Goal: Connect with others: Connect with others

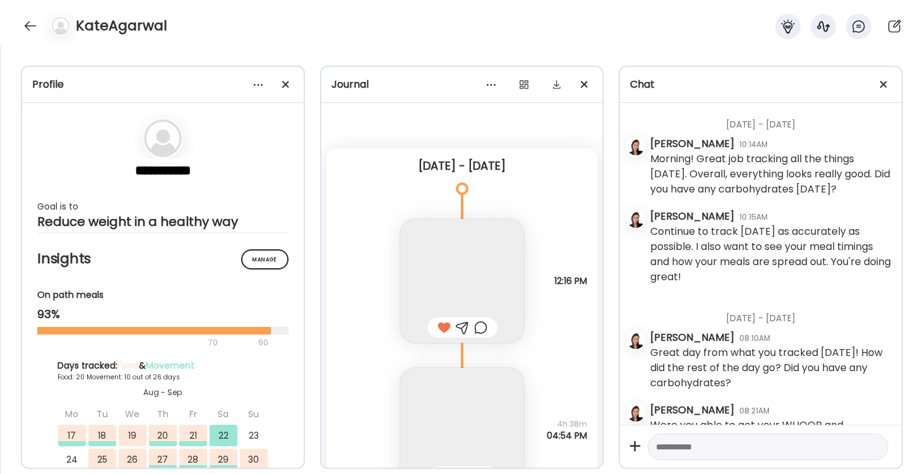
scroll to position [2016, 0]
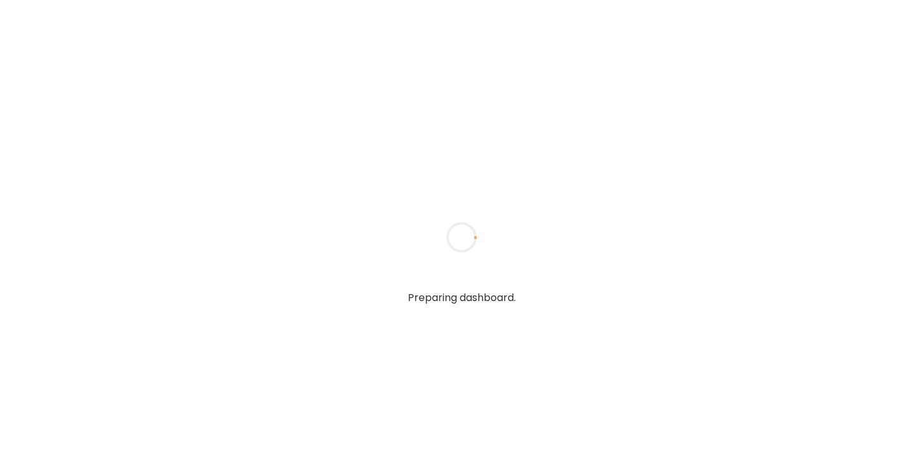
type textarea "**********"
type input "*********"
type input "**********"
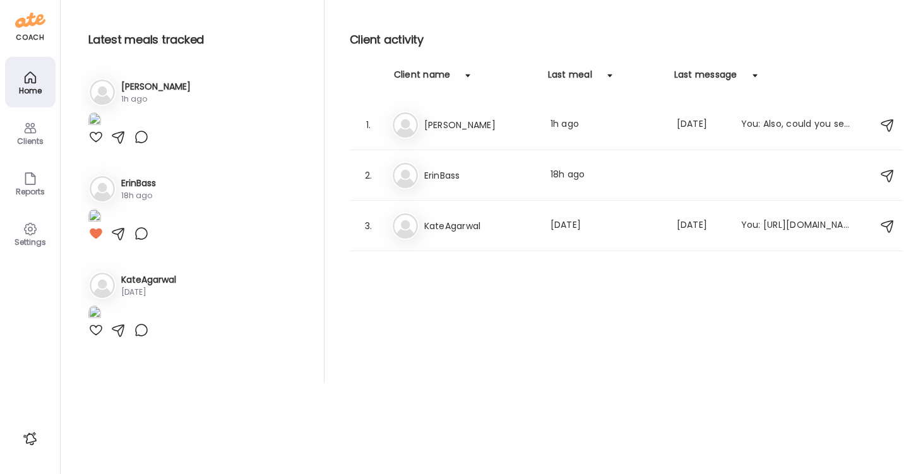
click at [95, 145] on div at bounding box center [95, 136] width 15 height 15
click at [459, 172] on h3 "ErinBass" at bounding box center [479, 175] width 111 height 15
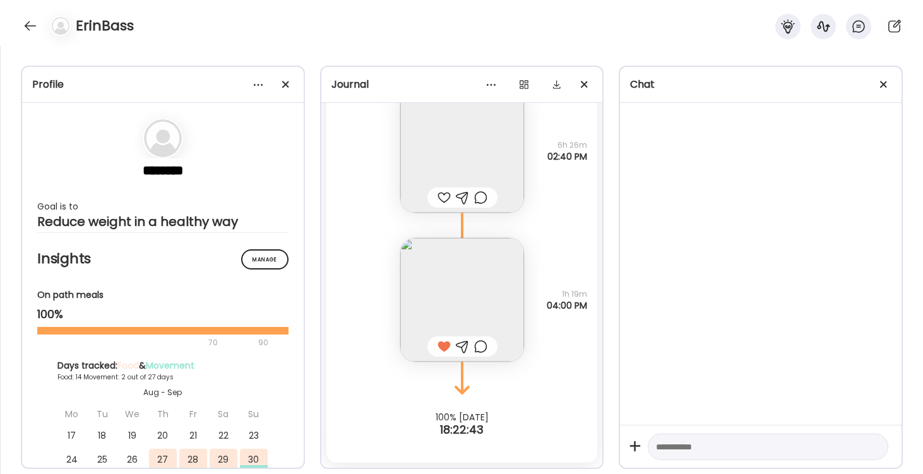
scroll to position [9434, 0]
click at [509, 194] on img at bounding box center [462, 151] width 124 height 124
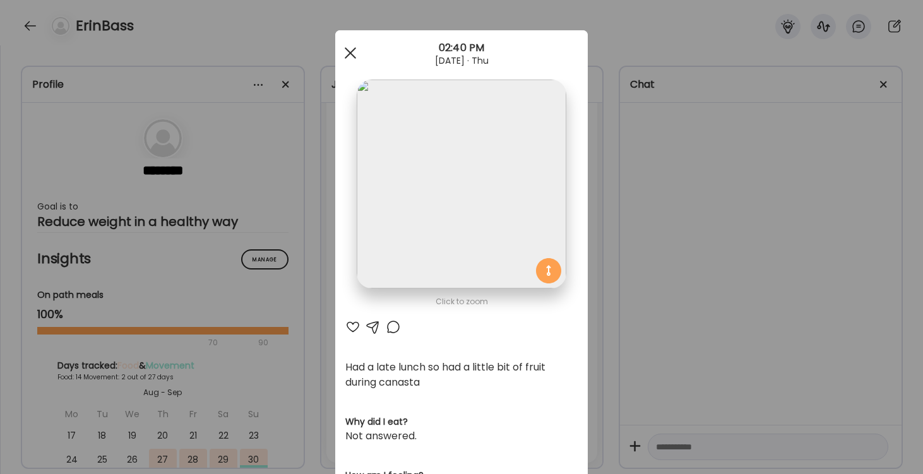
click at [347, 54] on div at bounding box center [350, 52] width 25 height 25
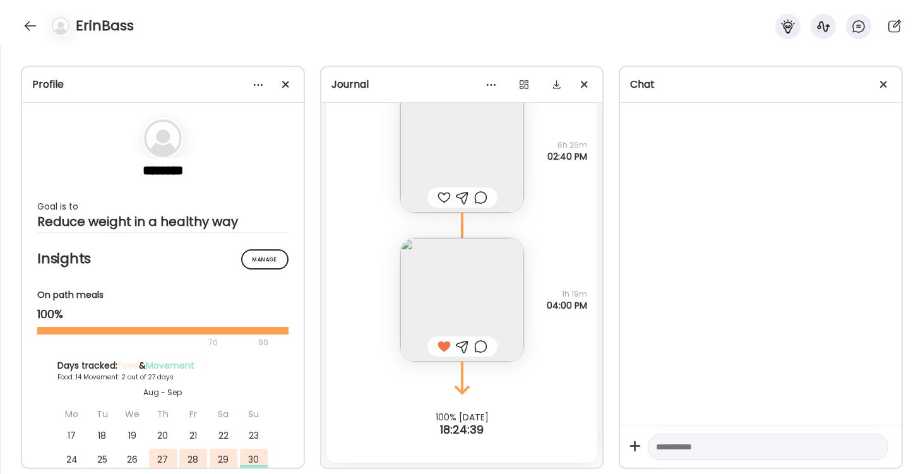
click at [446, 194] on div at bounding box center [444, 197] width 13 height 15
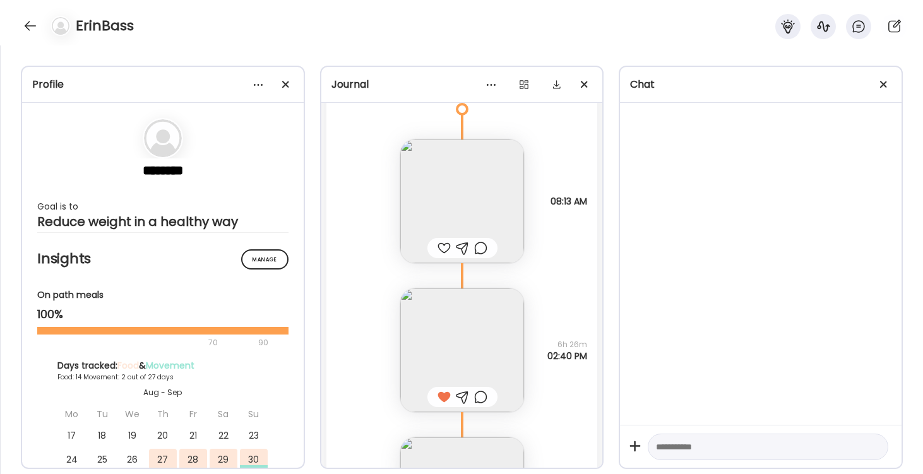
scroll to position [9174, 0]
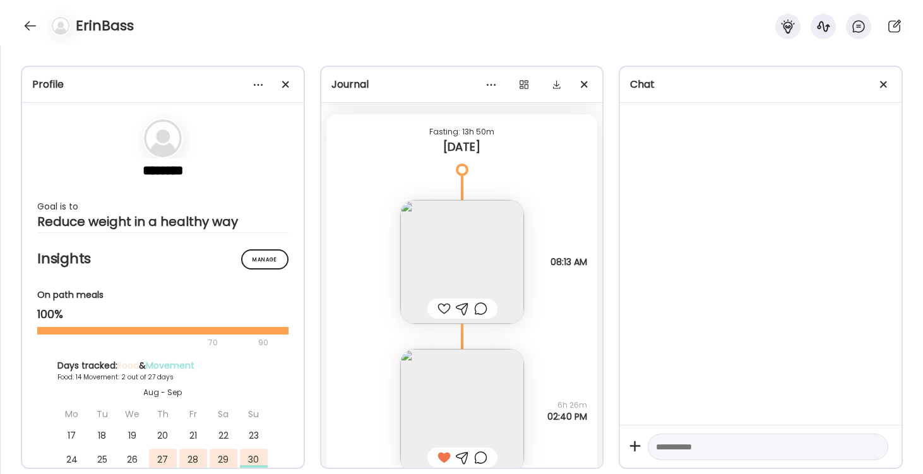
click at [489, 234] on img at bounding box center [462, 262] width 124 height 124
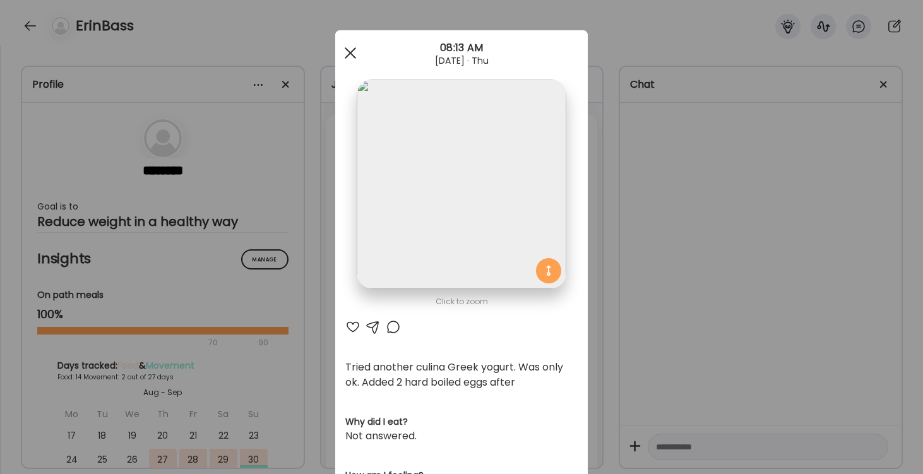
click at [354, 56] on div at bounding box center [350, 52] width 25 height 25
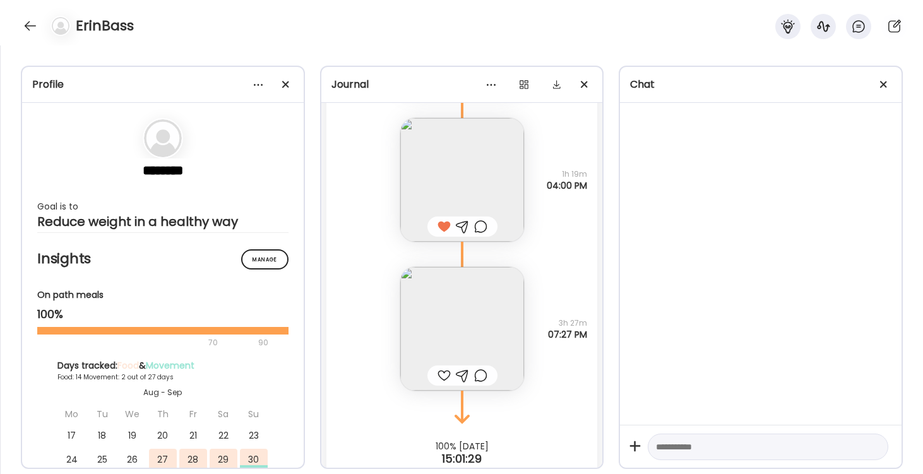
scroll to position [9558, 0]
click at [467, 305] on img at bounding box center [462, 325] width 124 height 124
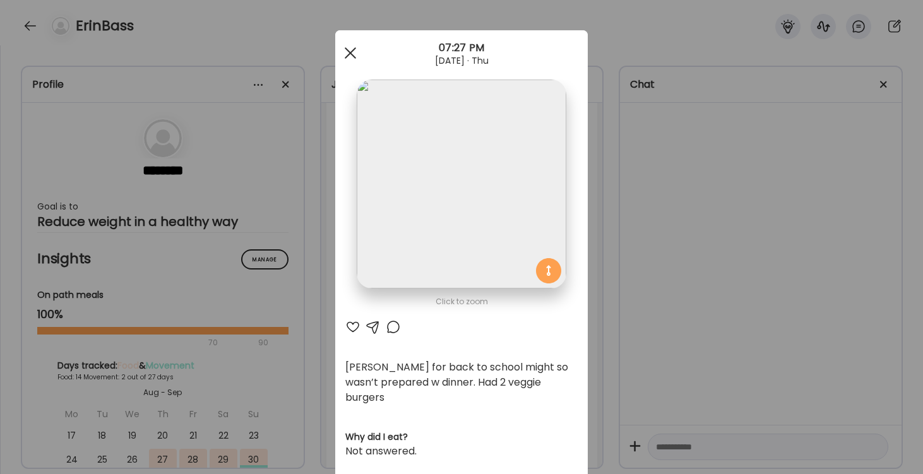
click at [349, 53] on div at bounding box center [350, 52] width 25 height 25
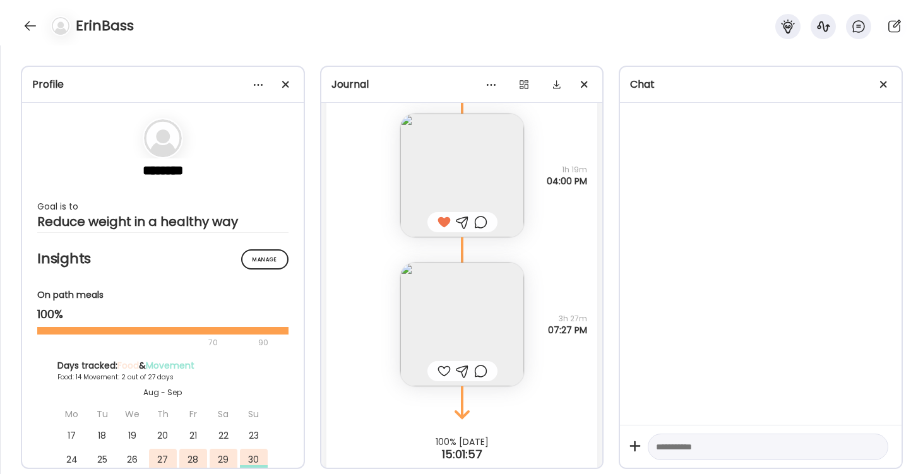
click at [448, 366] on div at bounding box center [444, 371] width 13 height 15
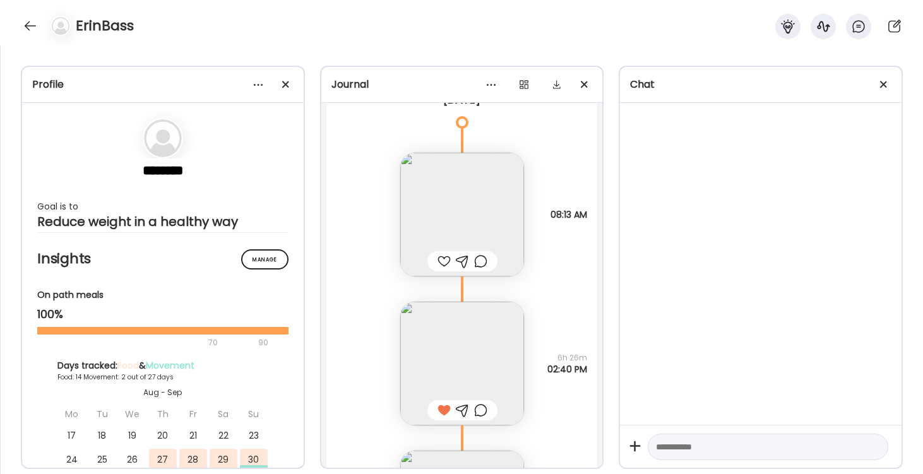
scroll to position [9207, 0]
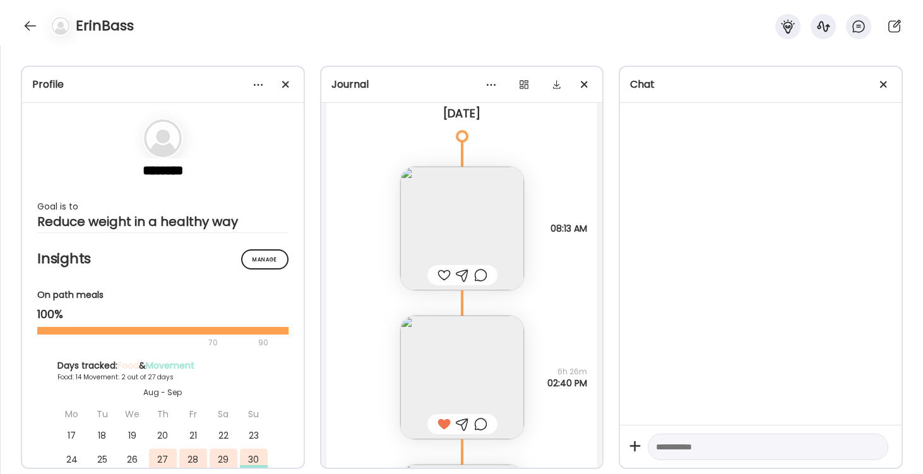
click at [472, 223] on img at bounding box center [462, 229] width 124 height 124
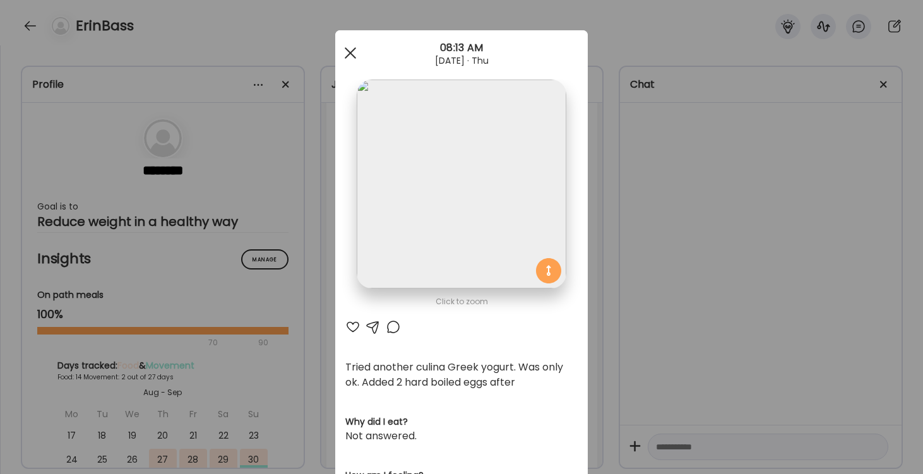
click at [352, 51] on span at bounding box center [350, 52] width 11 height 11
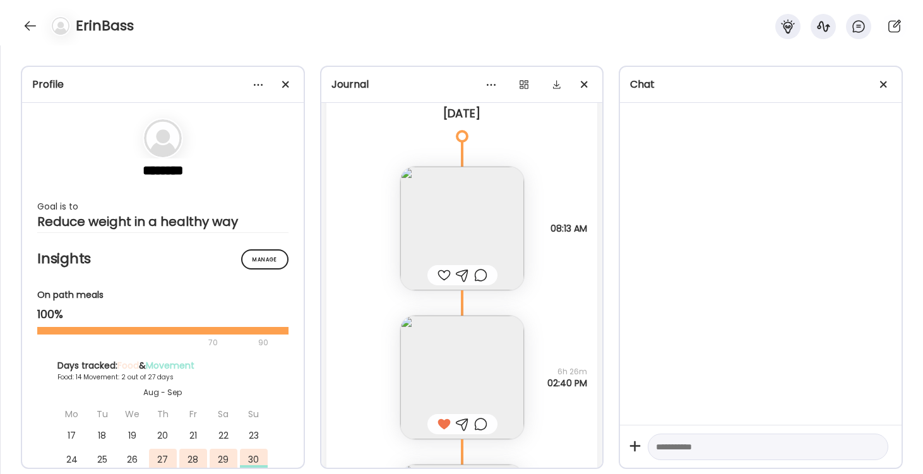
click at [425, 387] on img at bounding box center [462, 378] width 124 height 124
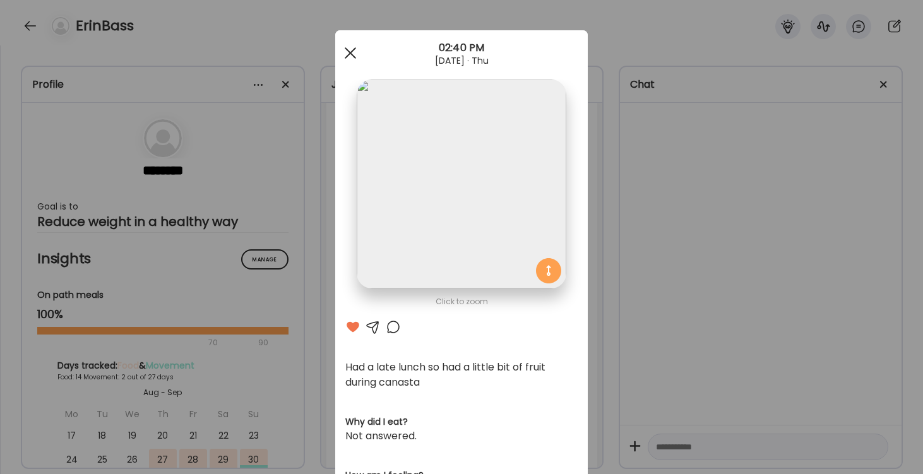
click at [350, 49] on div at bounding box center [350, 52] width 25 height 25
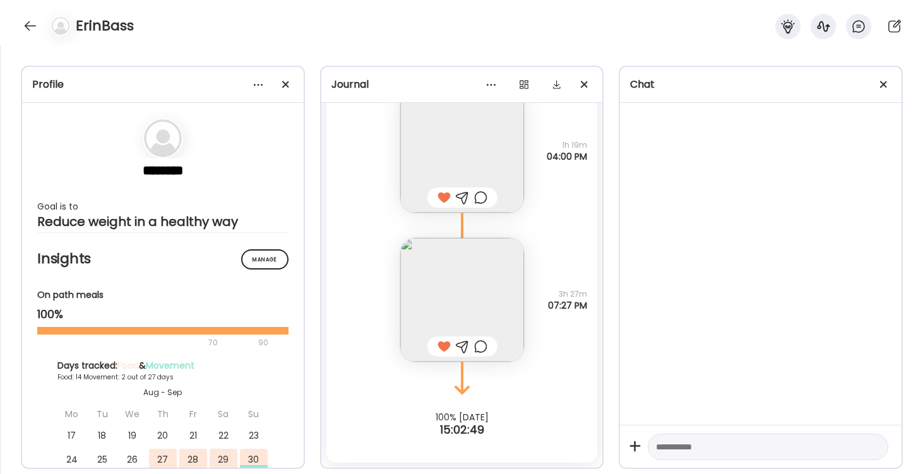
scroll to position [9583, 0]
click at [30, 27] on div at bounding box center [30, 26] width 20 height 20
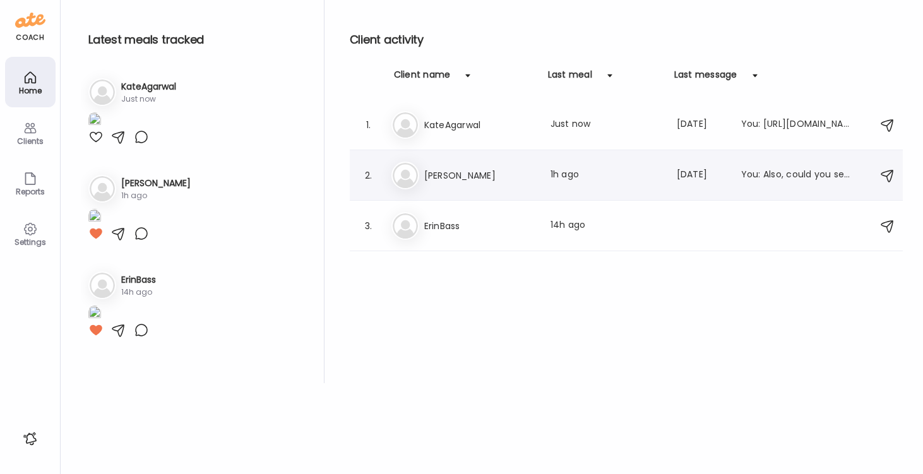
click at [439, 178] on h3 "[PERSON_NAME]" at bounding box center [479, 175] width 111 height 15
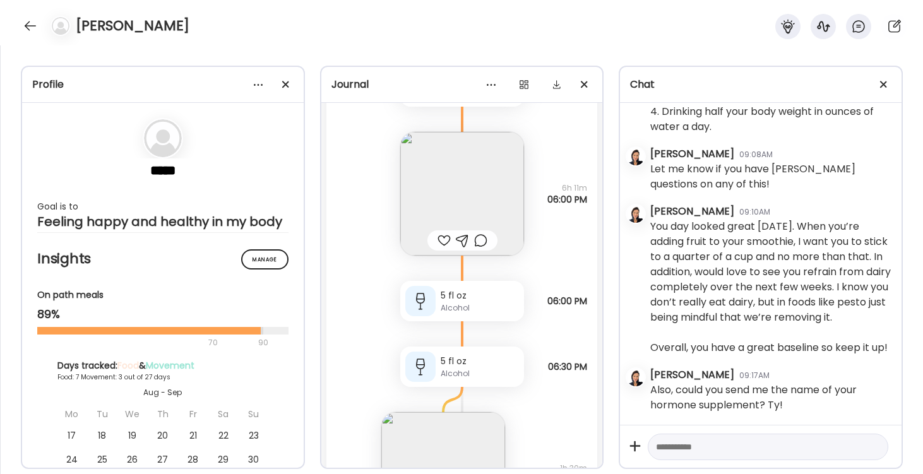
scroll to position [7944, 0]
click at [441, 235] on div at bounding box center [444, 234] width 13 height 15
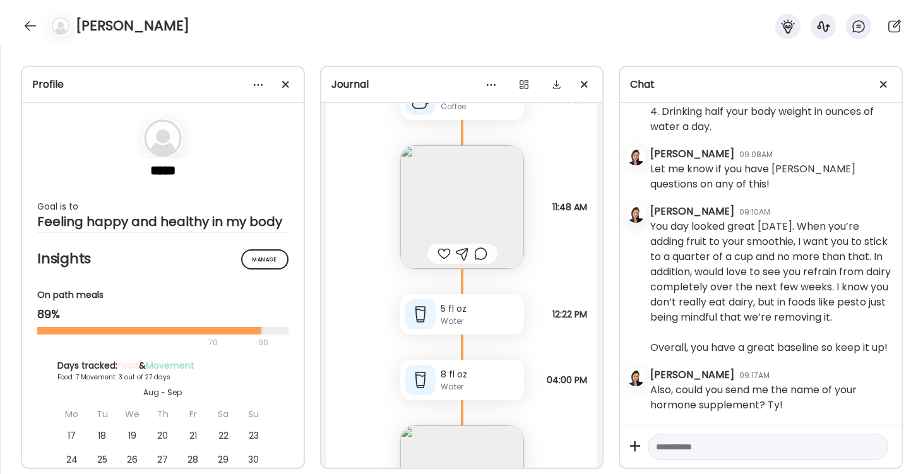
scroll to position [7644, 0]
click at [464, 205] on img at bounding box center [462, 208] width 124 height 124
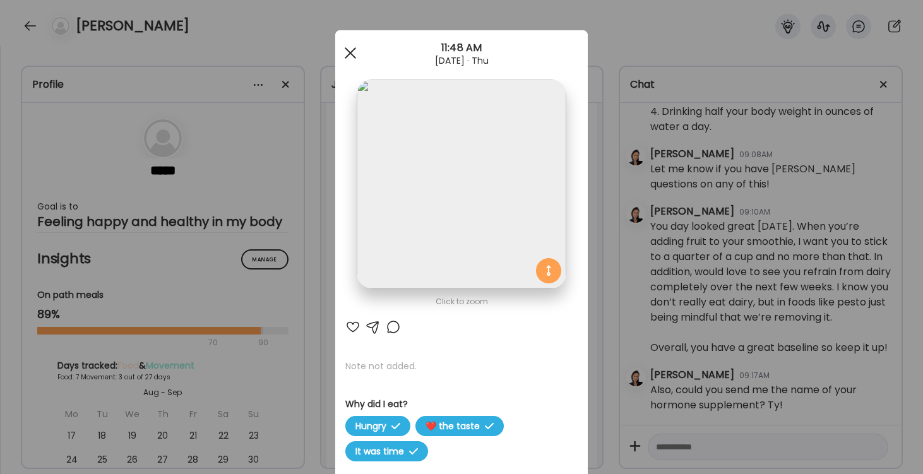
click at [347, 51] on div at bounding box center [350, 52] width 25 height 25
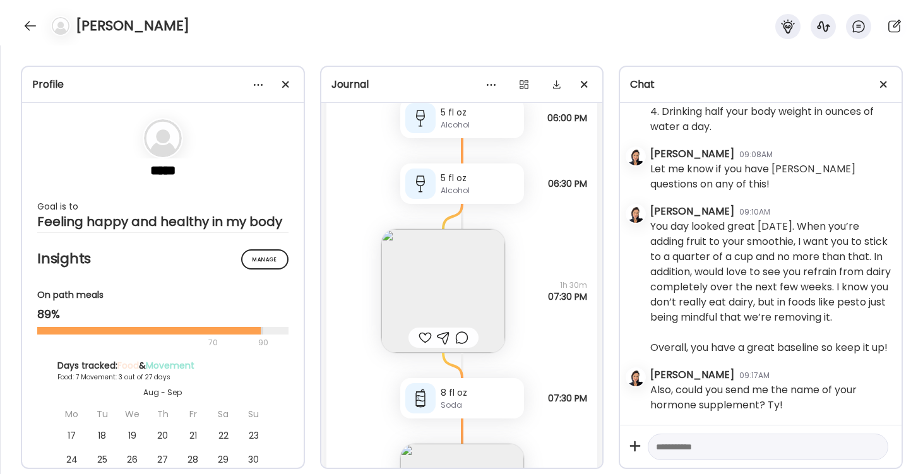
scroll to position [8151, 0]
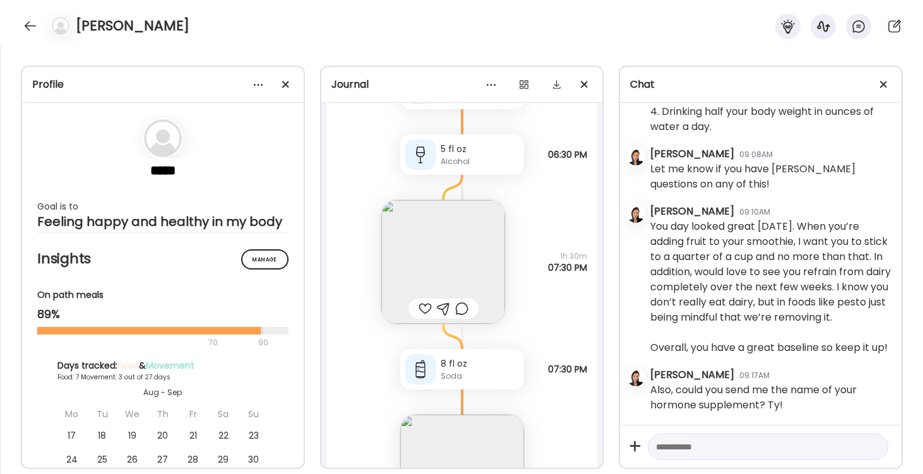
click at [426, 306] on div at bounding box center [425, 308] width 13 height 15
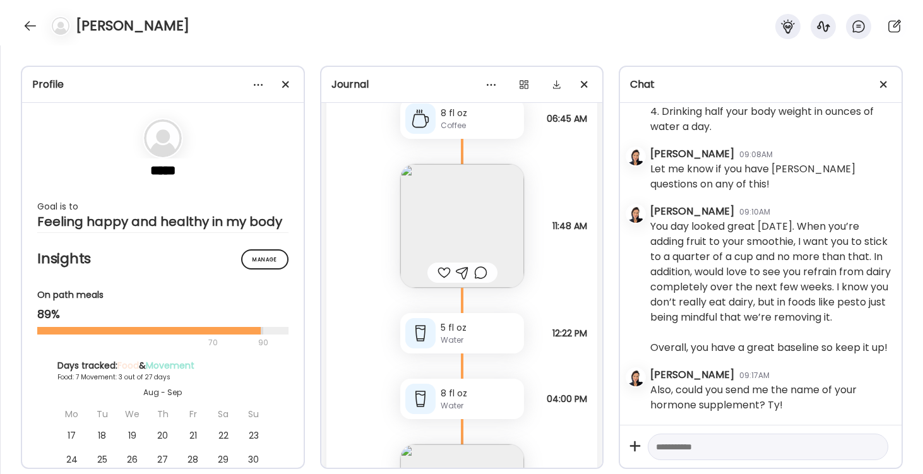
scroll to position [7615, 0]
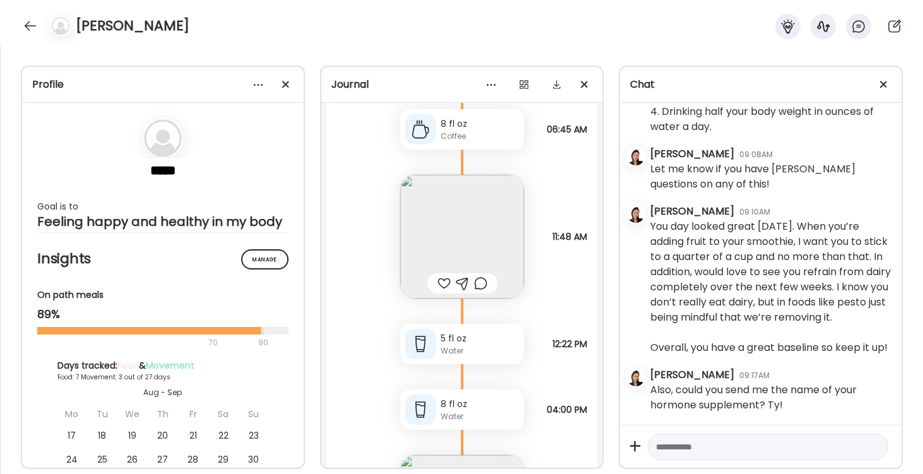
click at [438, 282] on div at bounding box center [444, 283] width 13 height 15
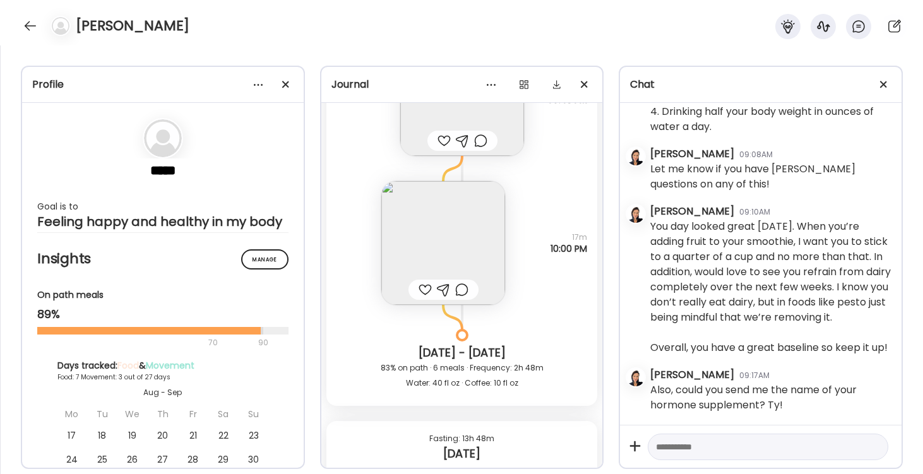
scroll to position [7148, 0]
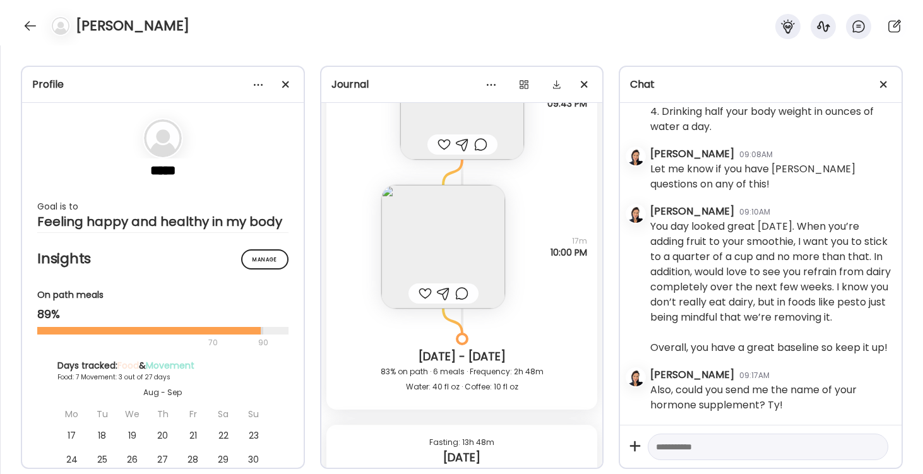
click at [427, 289] on div at bounding box center [425, 293] width 13 height 15
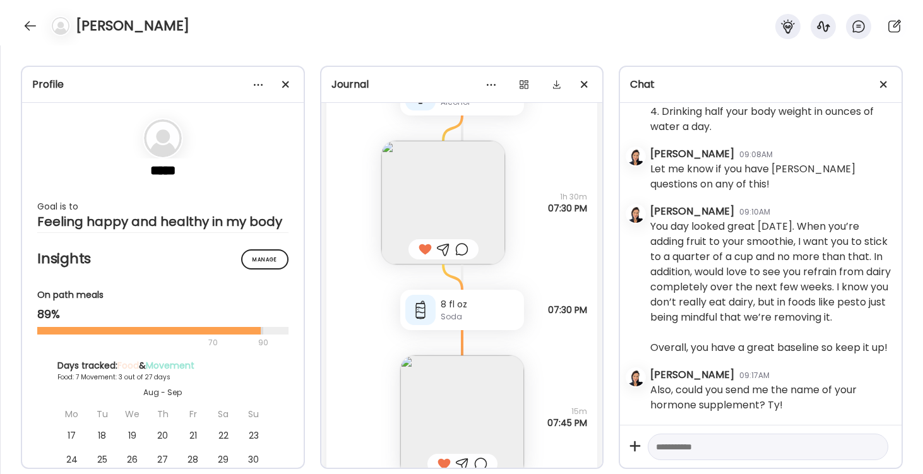
scroll to position [8209, 0]
